Goal: Task Accomplishment & Management: Use online tool/utility

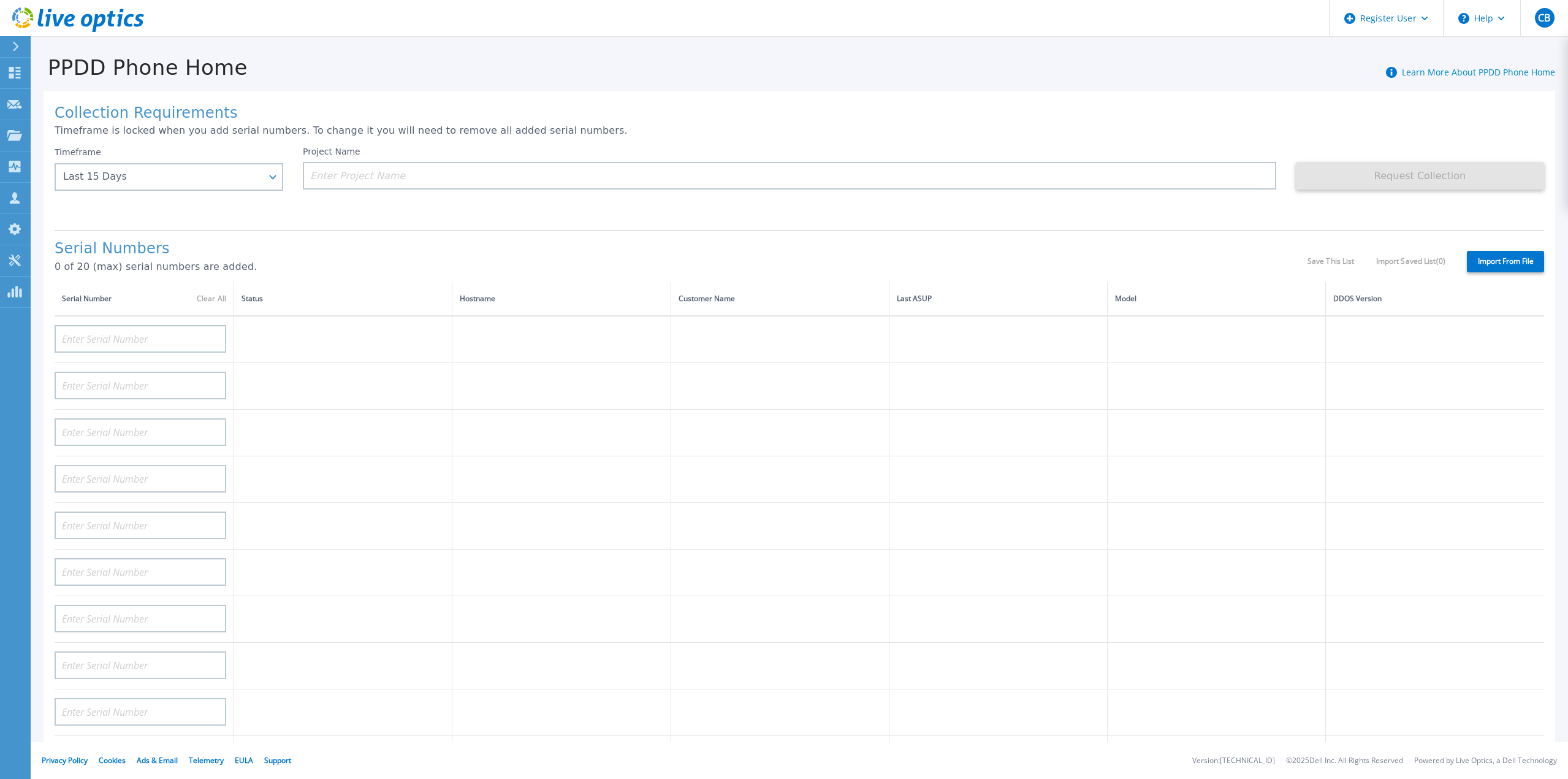
click at [378, 267] on div "Serial Numbers 0 of 20 (max) serial numbers are added." at bounding box center [680, 261] width 1253 height 42
click at [123, 325] on input at bounding box center [140, 339] width 172 height 28
paste input "CKM01220505531"
type input "CKM01220505531"
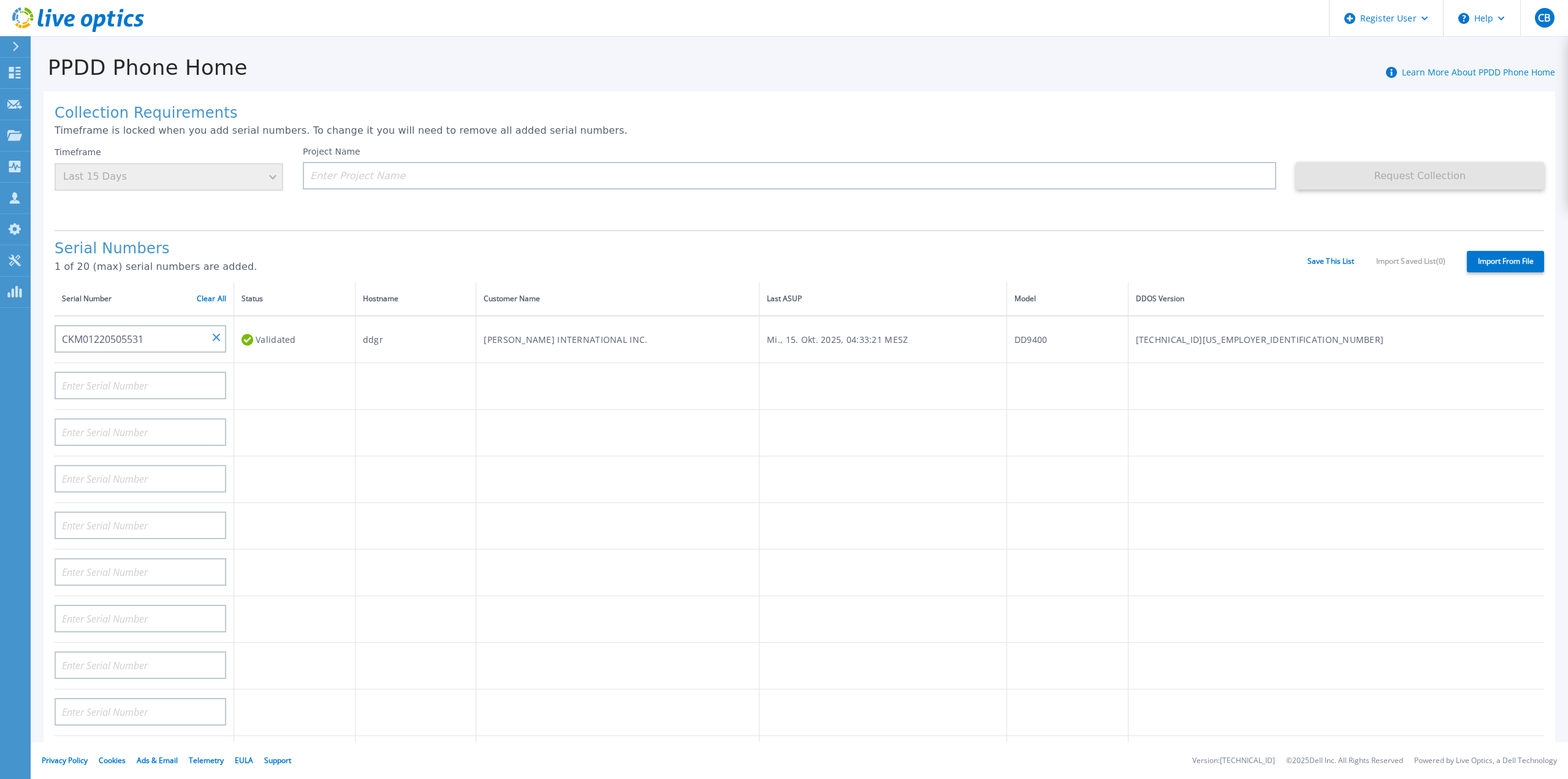
click at [1101, 261] on p "1 of 20 (max) serial numbers are added." at bounding box center [680, 266] width 1253 height 11
click at [1506, 251] on label "Import From File" at bounding box center [1506, 261] width 77 height 21
click at [0, 0] on input "Import From File" at bounding box center [0, 0] width 0 height 0
click at [334, 182] on input at bounding box center [789, 176] width 974 height 28
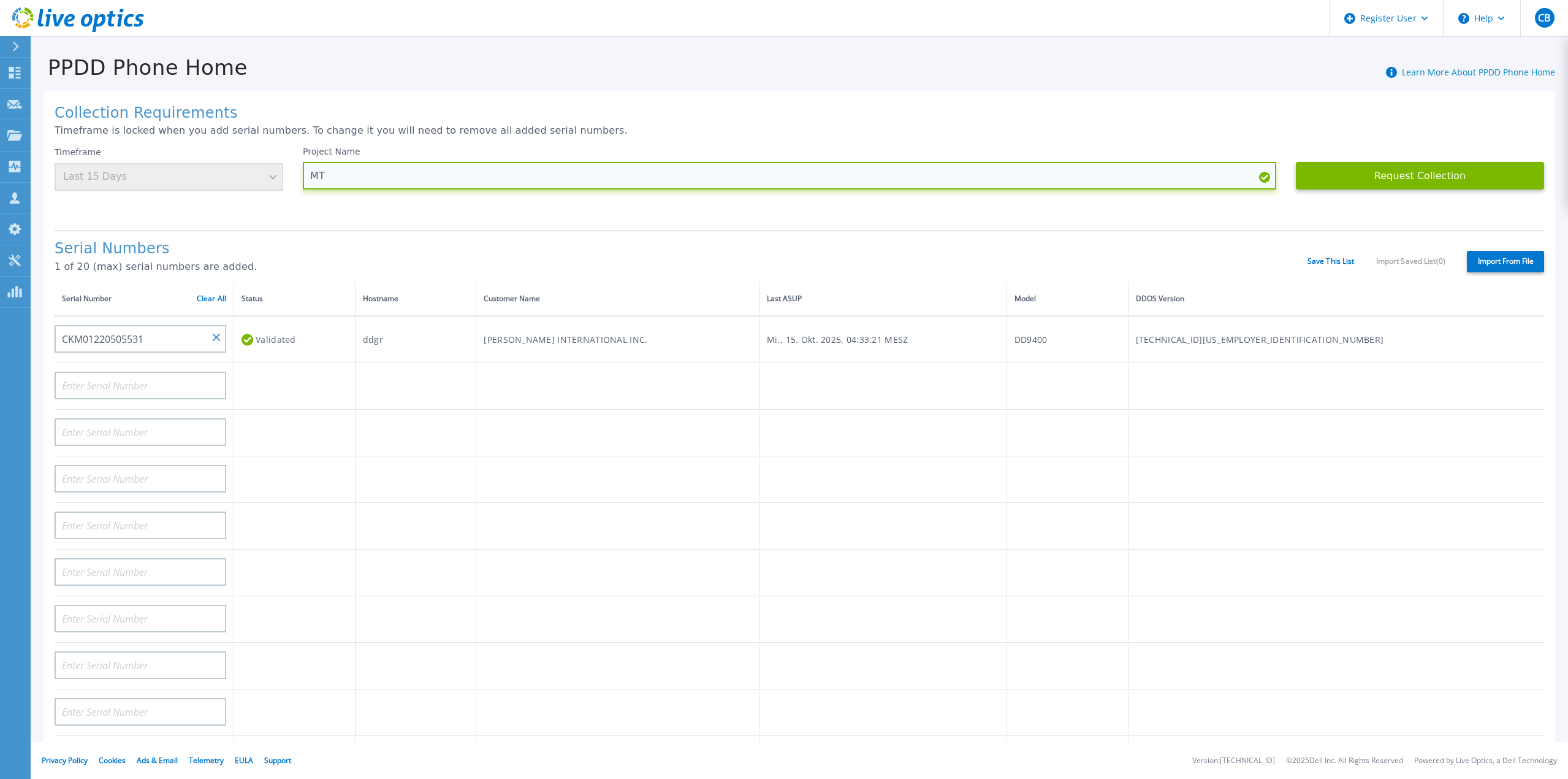
paste input "CKM01220505531"
type input "MT CKM01220505531 [DATE]"
click at [1484, 157] on div "Request Collection This might take a few minutes please wait..." at bounding box center [1420, 183] width 248 height 73
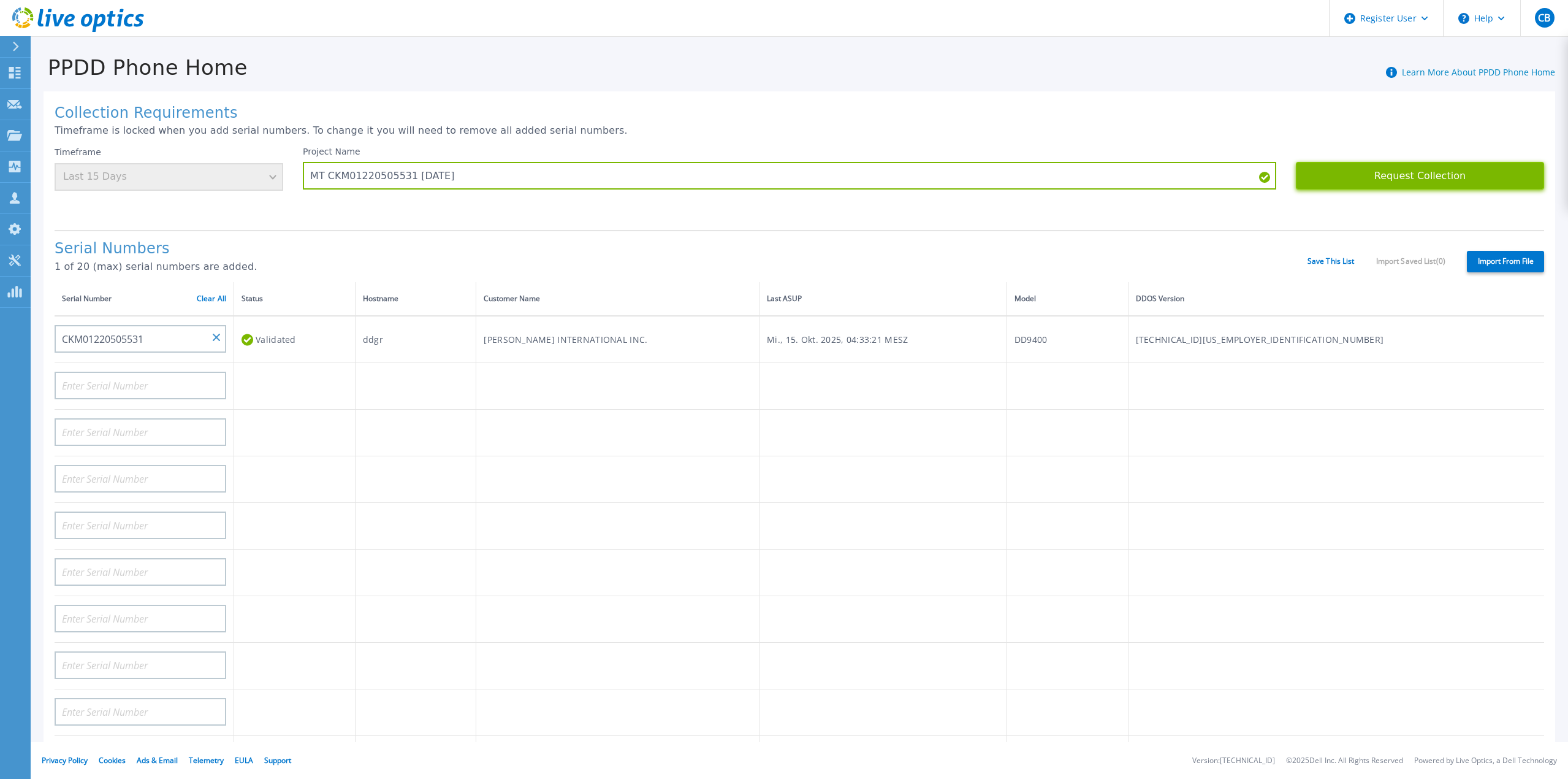
click at [1478, 176] on button "Request Collection" at bounding box center [1420, 176] width 248 height 28
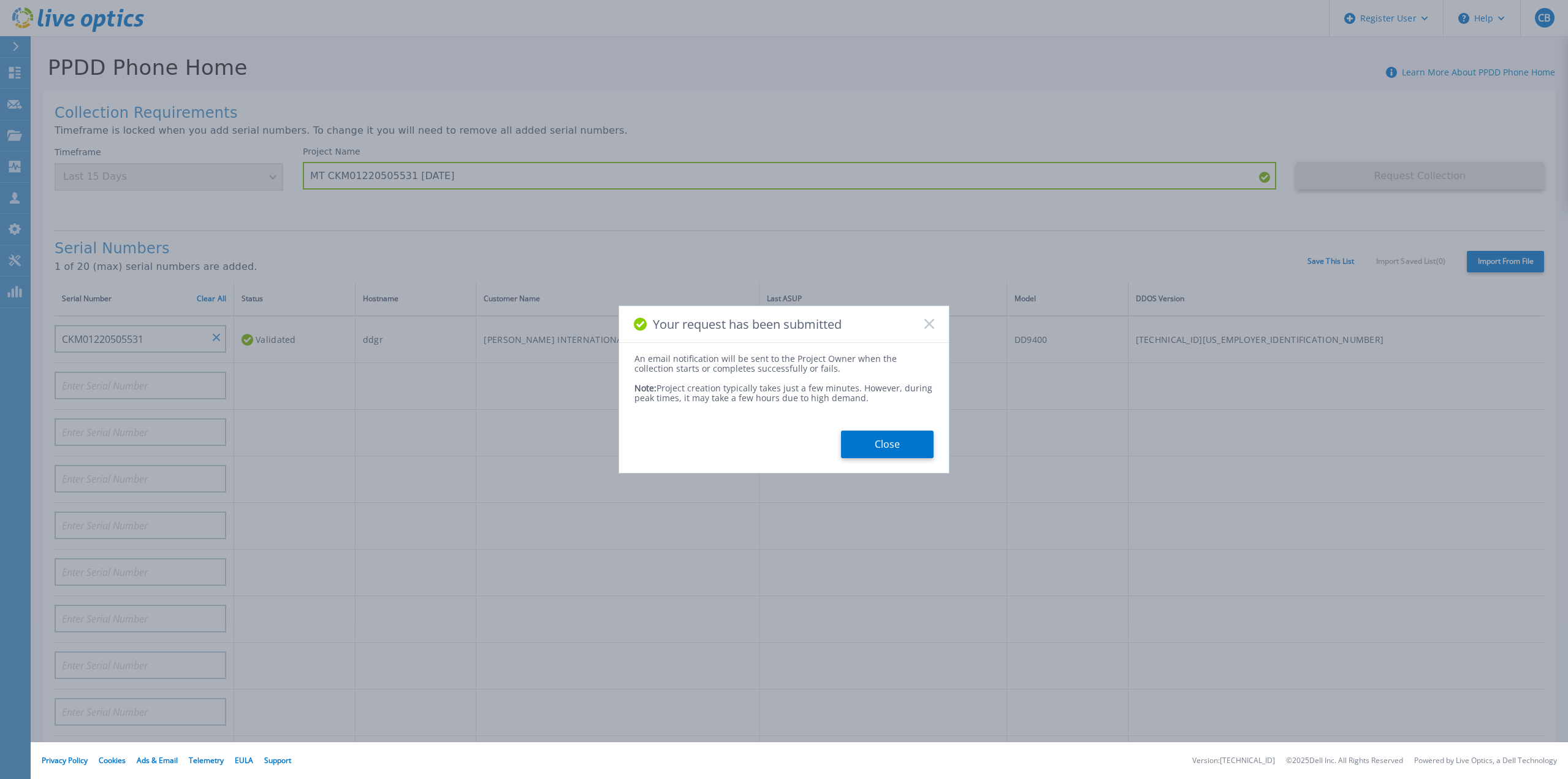
drag, startPoint x: 905, startPoint y: 441, endPoint x: 896, endPoint y: 445, distance: 9.8
click at [905, 442] on button "Close" at bounding box center [888, 445] width 93 height 28
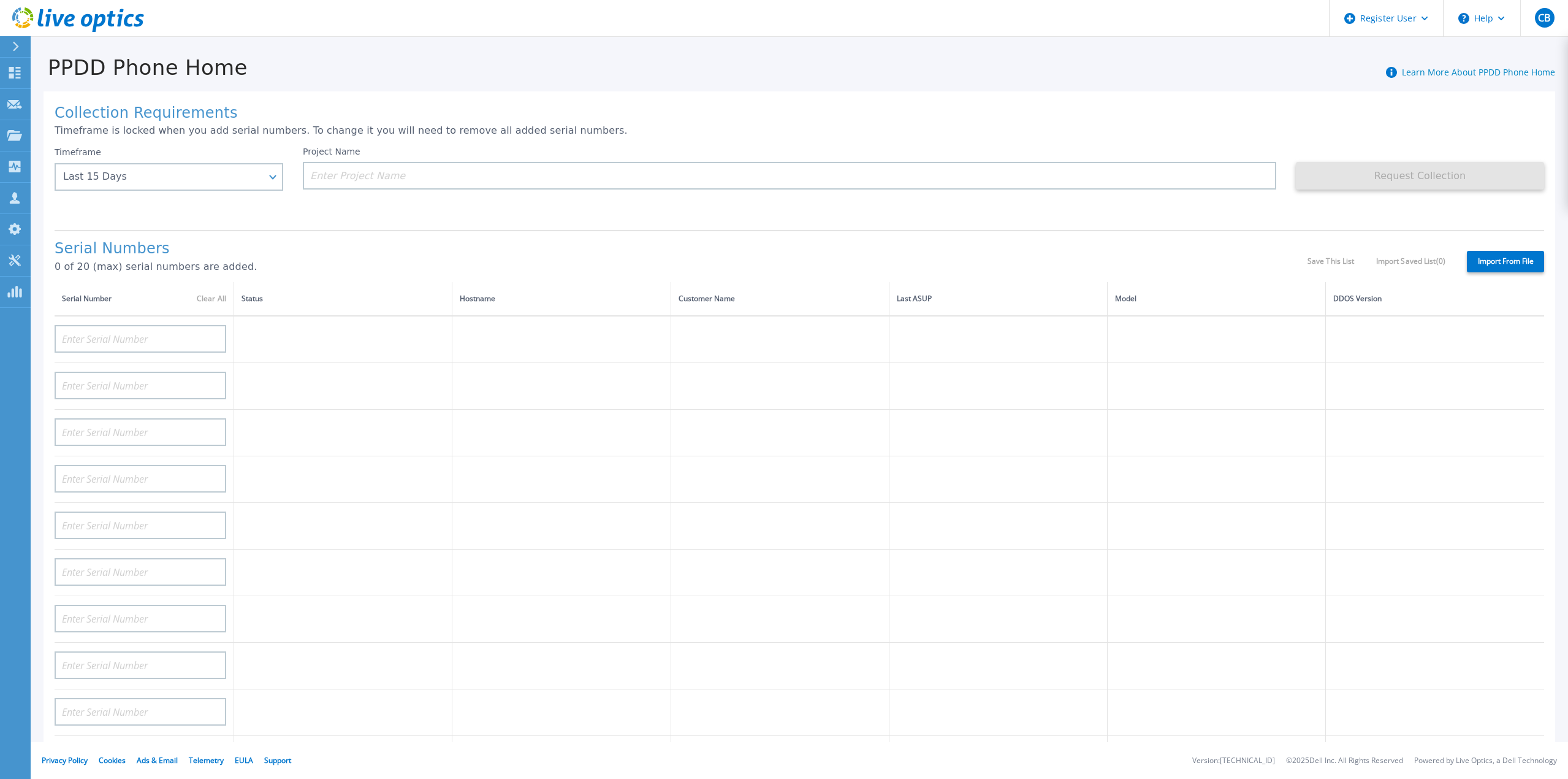
click at [92, 19] on icon at bounding box center [87, 21] width 12 height 13
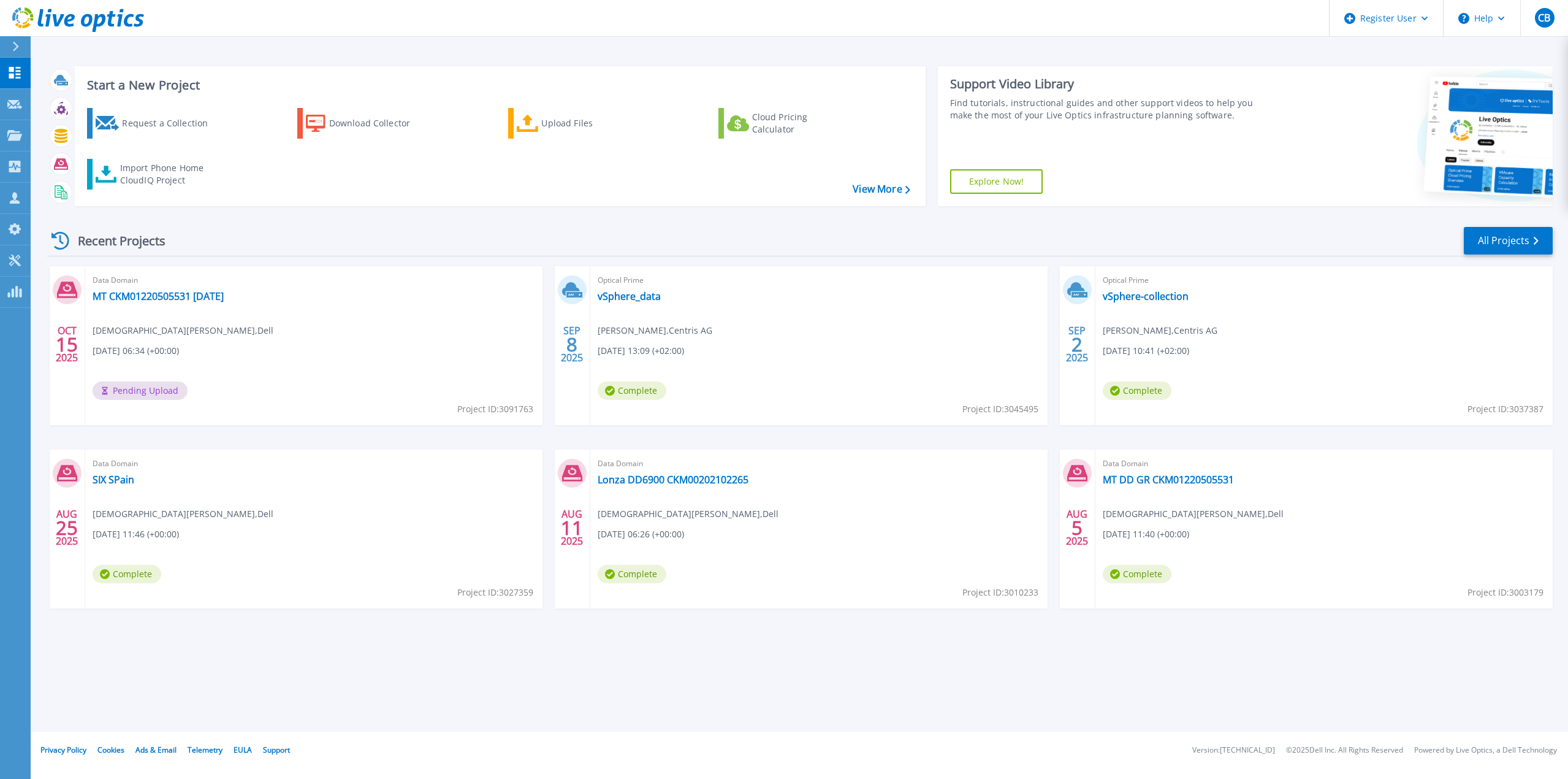
click at [704, 209] on div "Start a New Project Request a Collection Download Collector Upload Files Cloud …" at bounding box center [799, 136] width 1506 height 159
click at [219, 299] on link "MT CKM01220505531 15.10.2025" at bounding box center [158, 296] width 132 height 12
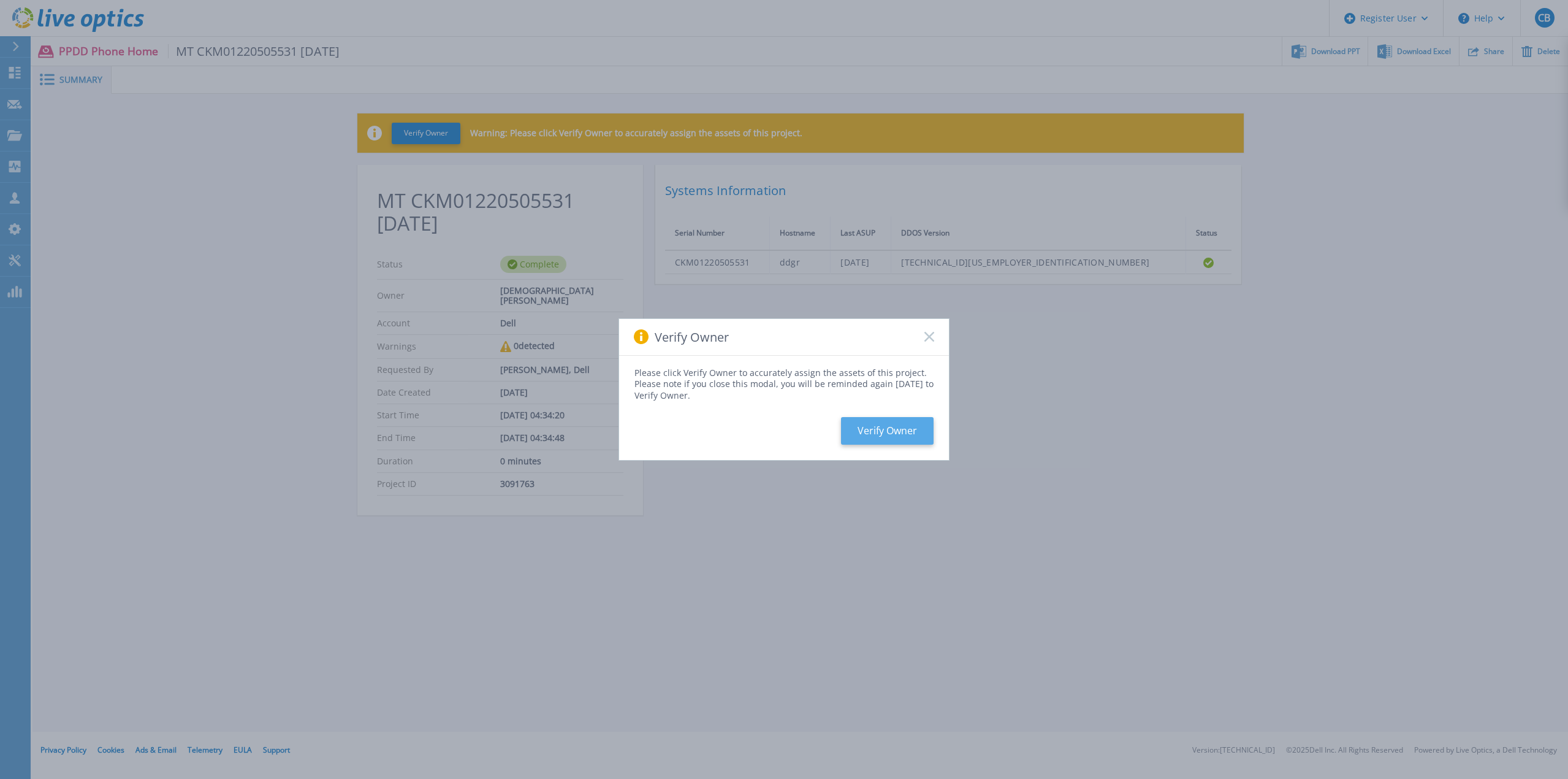
click at [894, 431] on button "Verify Owner" at bounding box center [888, 431] width 93 height 28
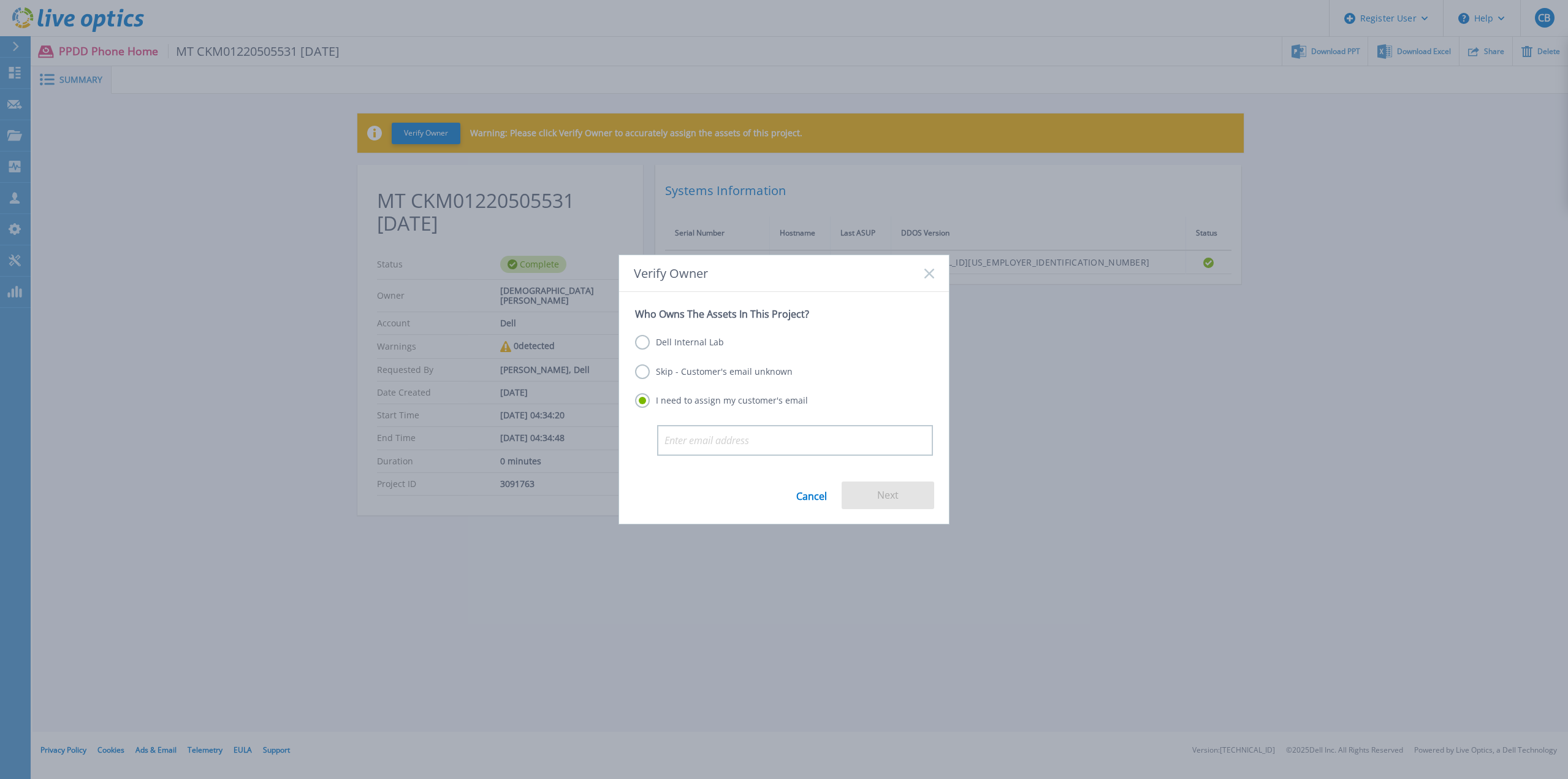
click at [700, 341] on label "Dell Internal Lab" at bounding box center [679, 342] width 89 height 15
click at [0, 0] on input "Dell Internal Lab" at bounding box center [0, 0] width 0 height 0
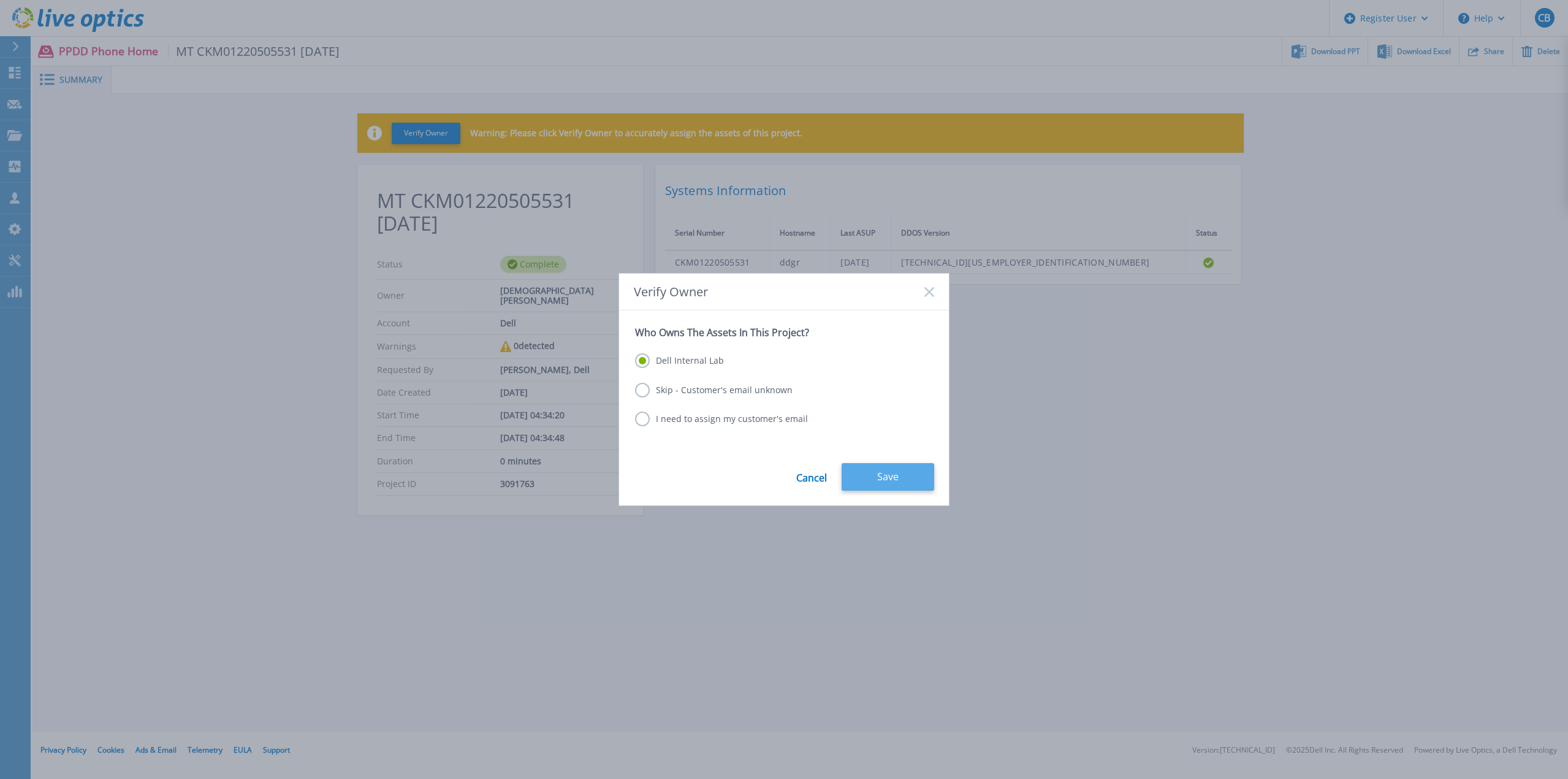
click at [882, 464] on button "Save" at bounding box center [888, 477] width 93 height 28
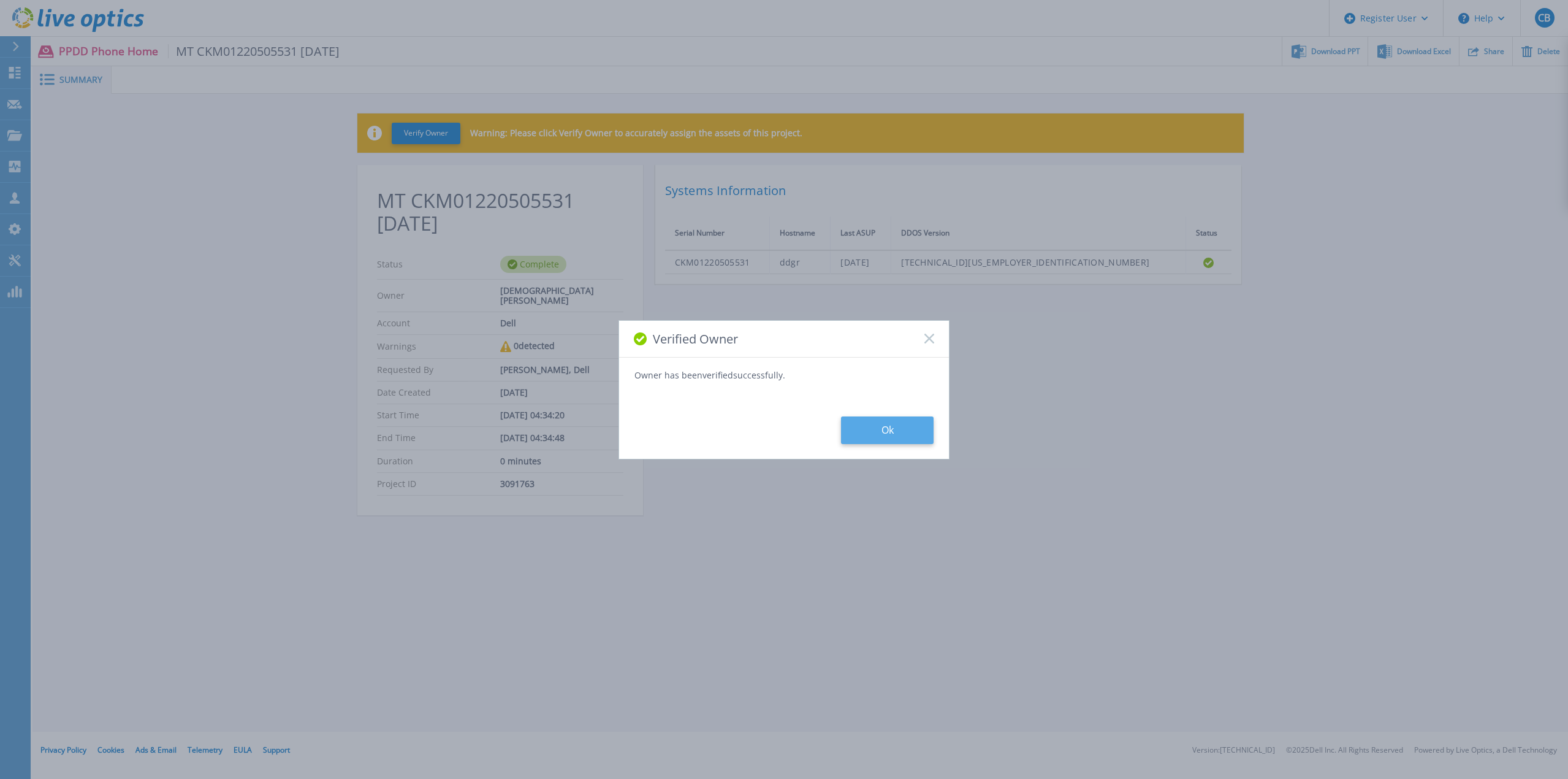
click at [887, 438] on button "Ok" at bounding box center [888, 431] width 93 height 28
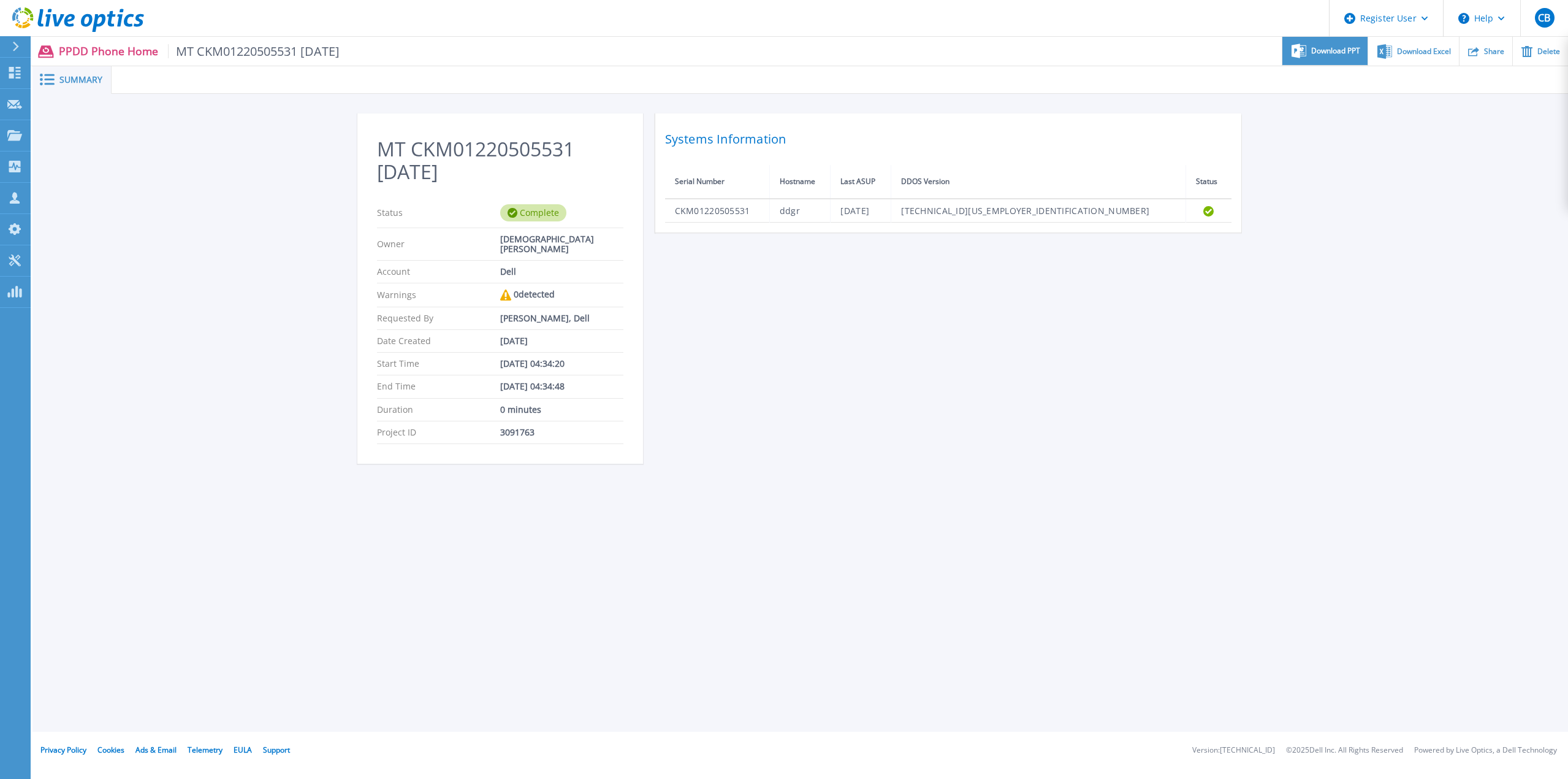
click at [1338, 49] on span "Download PPT" at bounding box center [1336, 51] width 49 height 7
